Goal: Find specific page/section: Find specific page/section

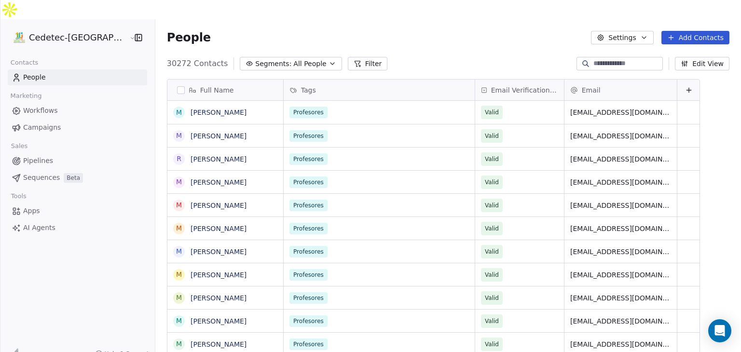
scroll to position [302, 603]
click at [31, 72] on span "People" at bounding box center [34, 77] width 23 height 10
click at [329, 60] on icon "button" at bounding box center [333, 64] width 8 height 8
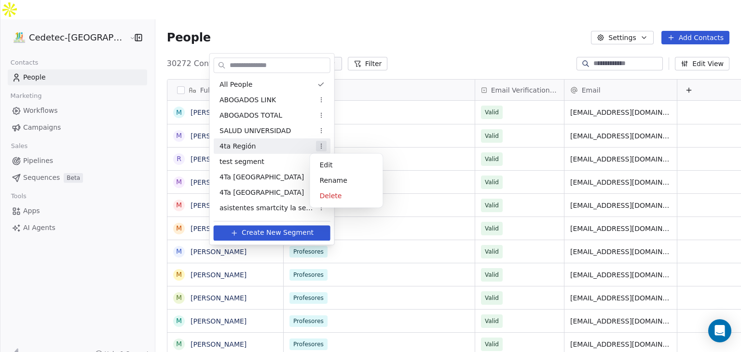
click at [314, 145] on html "Cedetec-[GEOGRAPHIC_DATA] Contacts People Marketing Workflows Campaigns Sales P…" at bounding box center [370, 186] width 741 height 372
click at [380, 97] on html "Cedetec-[GEOGRAPHIC_DATA] Contacts People Marketing Workflows Campaigns Sales P…" at bounding box center [370, 186] width 741 height 372
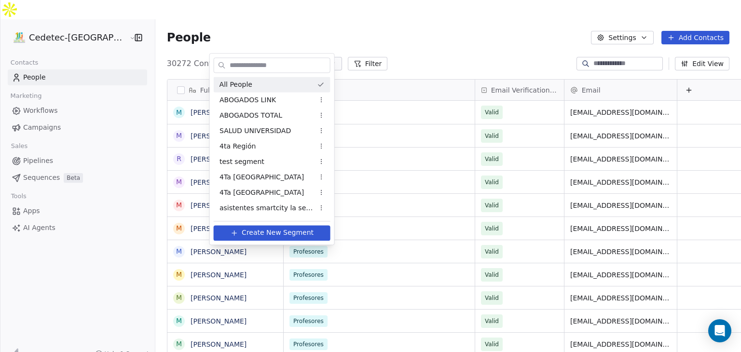
click at [597, 49] on html "Cedetec-[GEOGRAPHIC_DATA] Contacts People Marketing Workflows Campaigns Sales P…" at bounding box center [370, 186] width 741 height 372
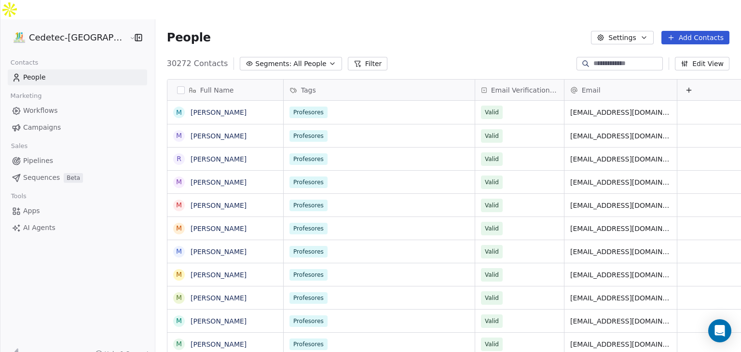
click at [596, 59] on input at bounding box center [628, 64] width 68 height 10
click at [705, 57] on button "Edit View" at bounding box center [702, 64] width 55 height 14
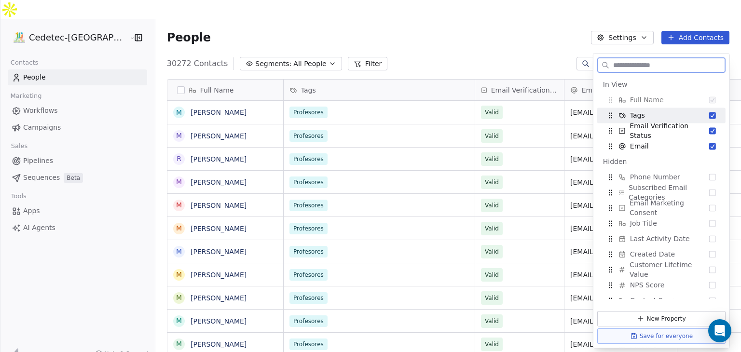
click at [637, 116] on span "Tags" at bounding box center [637, 116] width 15 height 10
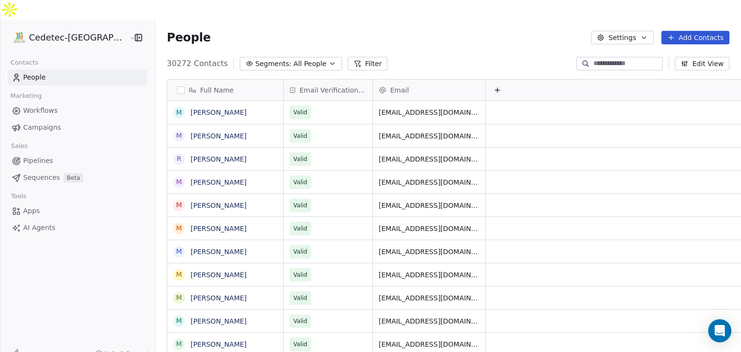
click at [329, 60] on icon "button" at bounding box center [333, 64] width 8 height 8
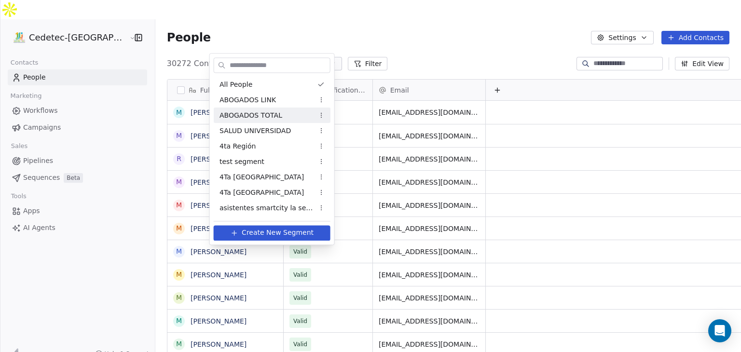
click at [434, 24] on html "Cedetec-[GEOGRAPHIC_DATA] Contacts People Marketing Workflows Campaigns Sales P…" at bounding box center [370, 186] width 741 height 372
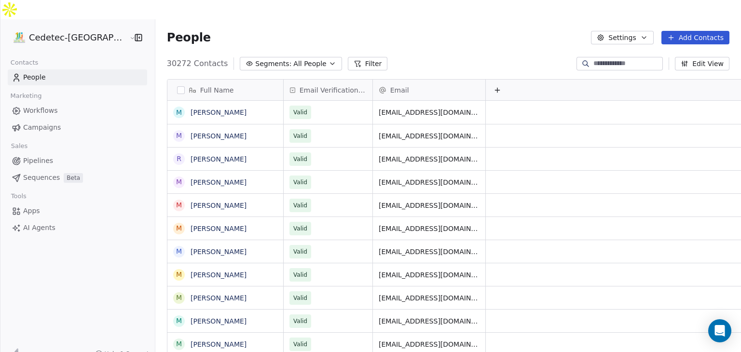
click at [621, 59] on input at bounding box center [628, 64] width 68 height 10
click at [704, 57] on button "Edit View" at bounding box center [702, 64] width 55 height 14
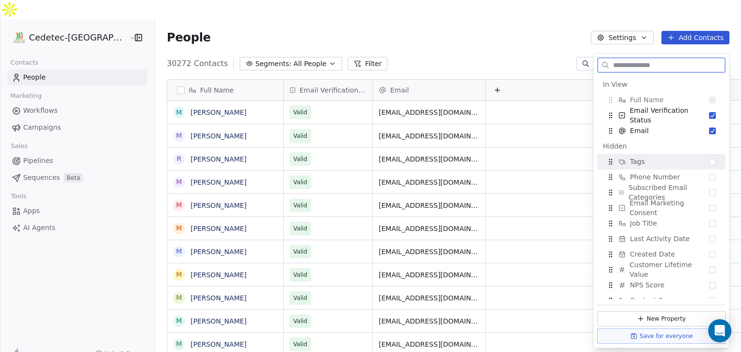
click at [709, 162] on button "Suggestions" at bounding box center [712, 161] width 7 height 7
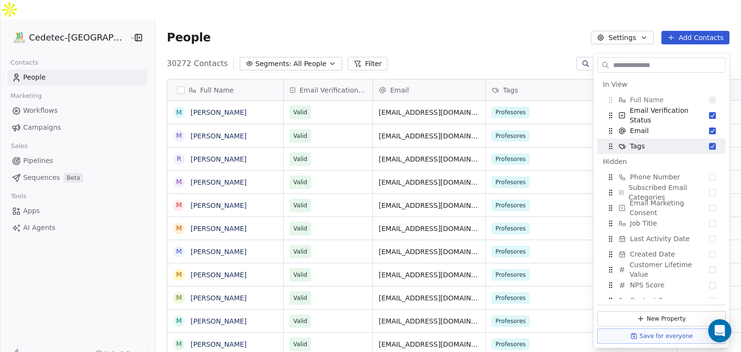
click at [514, 31] on div "People Settings Add Contacts" at bounding box center [448, 38] width 563 height 14
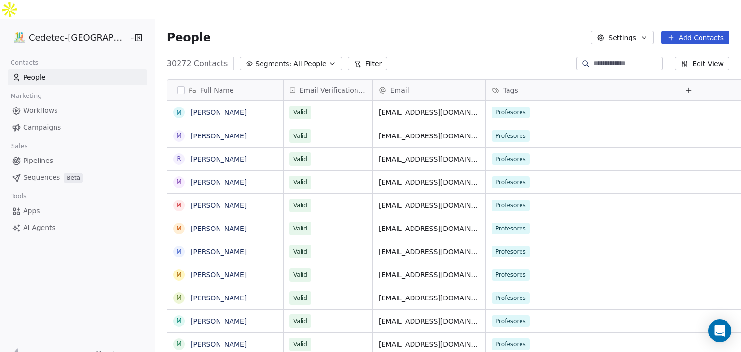
click at [348, 57] on button "Filter" at bounding box center [368, 64] width 40 height 14
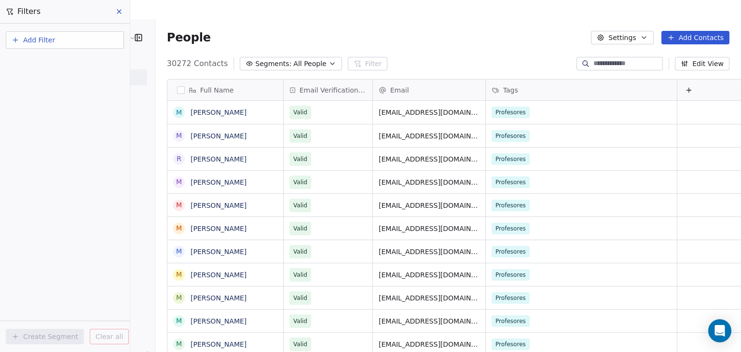
click at [538, 19] on div "People Settings Add Contacts" at bounding box center [448, 37] width 586 height 37
click at [255, 59] on span "Segments:" at bounding box center [273, 64] width 36 height 10
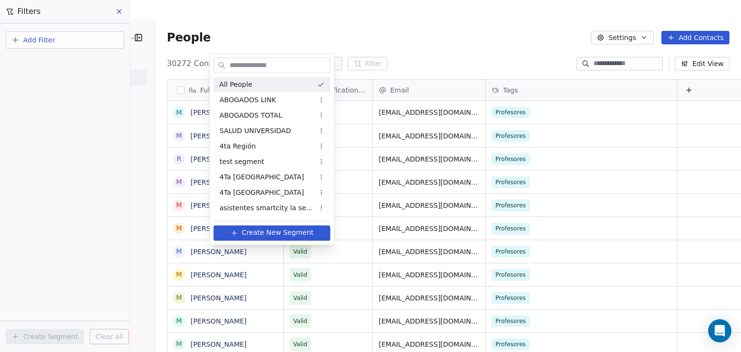
click at [424, 13] on html "Cedetec-[GEOGRAPHIC_DATA] Contacts People Marketing Workflows Campaigns Sales P…" at bounding box center [370, 186] width 741 height 372
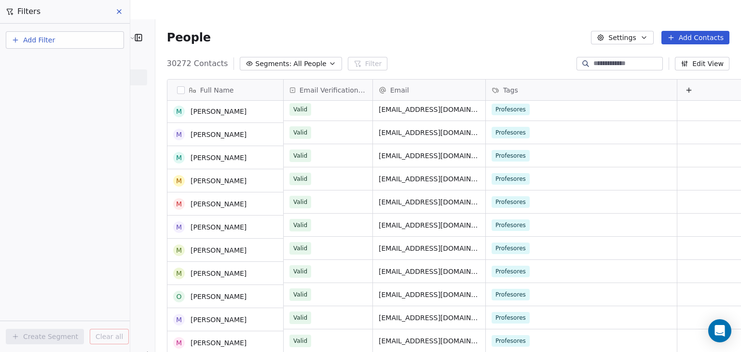
scroll to position [0, 0]
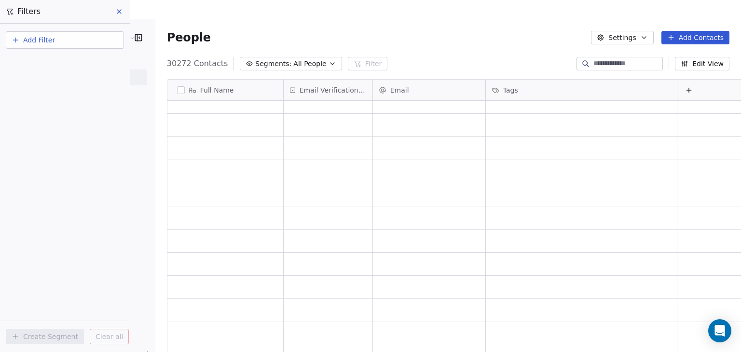
click at [116, 12] on icon at bounding box center [119, 12] width 8 height 8
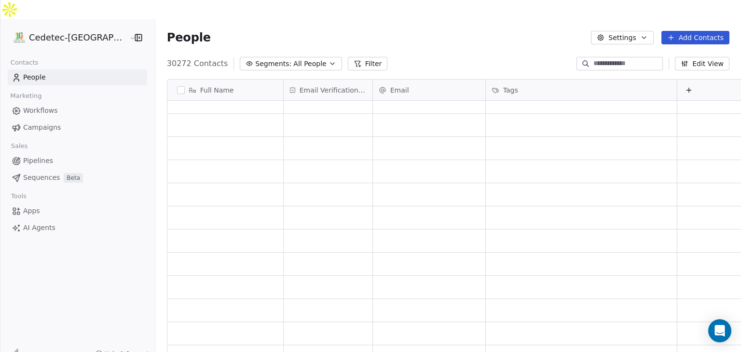
click at [45, 123] on span "Campaigns" at bounding box center [42, 128] width 38 height 10
